Goal: Task Accomplishment & Management: Use online tool/utility

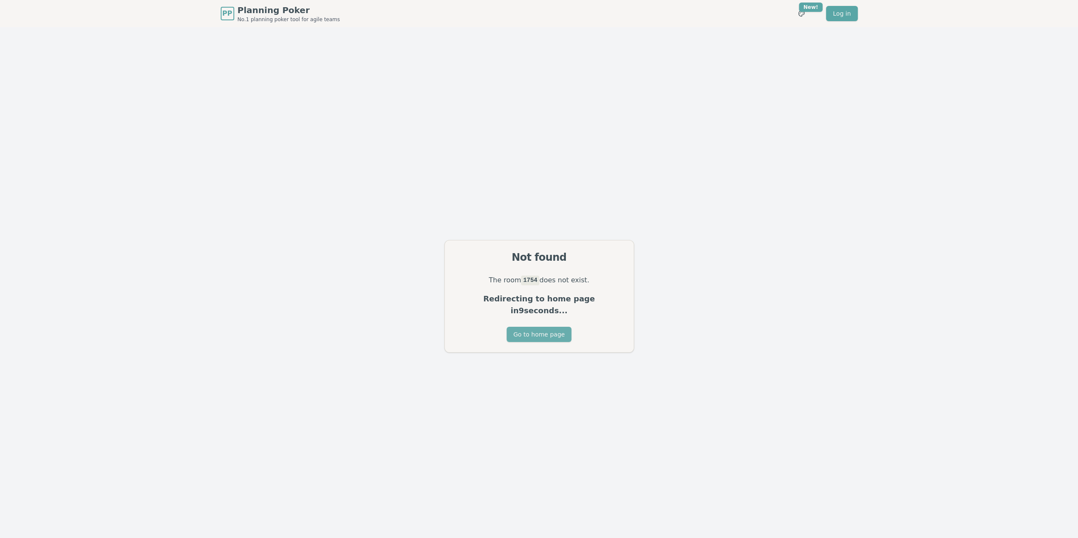
click at [534, 327] on button "Go to home page" at bounding box center [538, 334] width 65 height 15
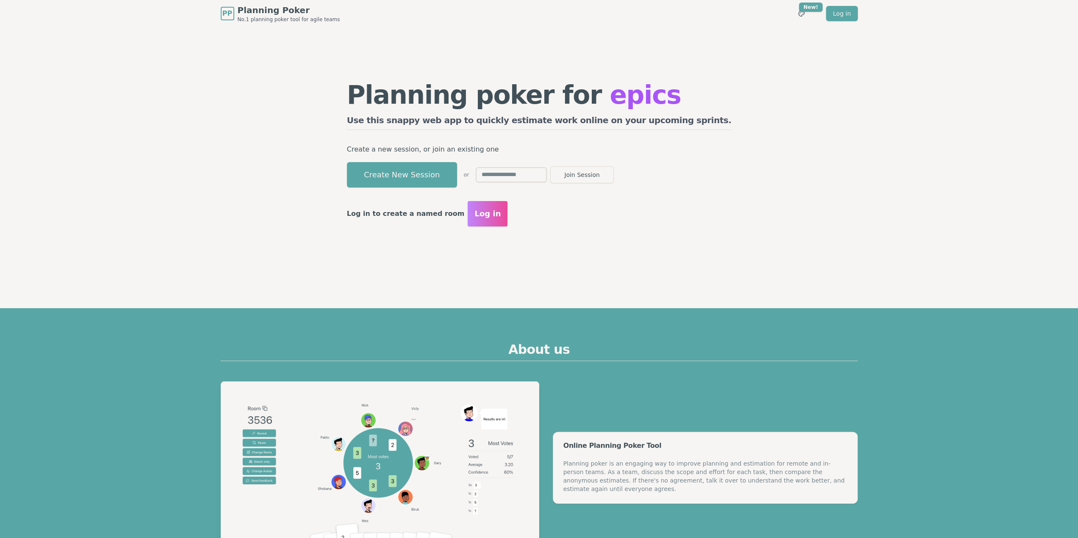
click at [437, 170] on button "Create New Session" at bounding box center [402, 174] width 110 height 25
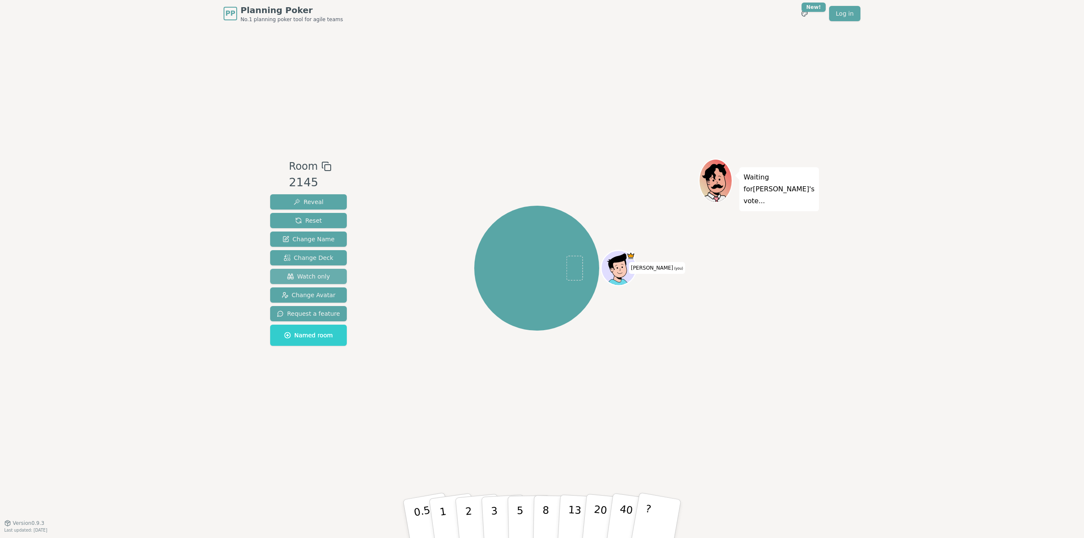
click at [319, 278] on span "Watch only" at bounding box center [308, 276] width 43 height 8
